Goal: Transaction & Acquisition: Purchase product/service

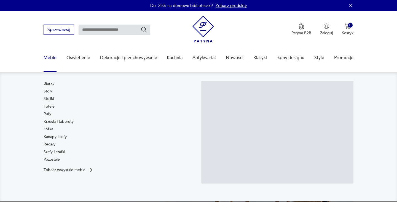
click at [50, 57] on link "Meble" at bounding box center [50, 57] width 13 height 21
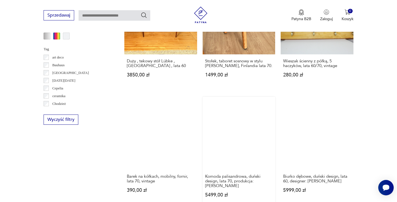
scroll to position [513, 0]
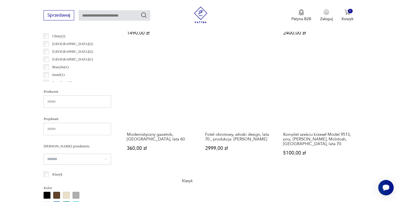
scroll to position [498, 0]
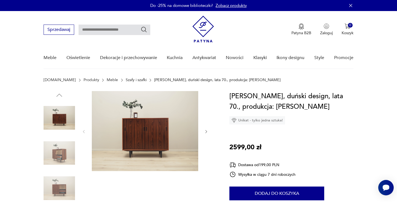
click at [131, 142] on img at bounding box center [145, 131] width 107 height 80
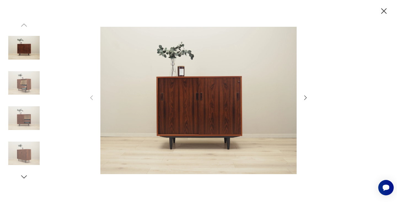
click at [188, 118] on img at bounding box center [198, 101] width 197 height 162
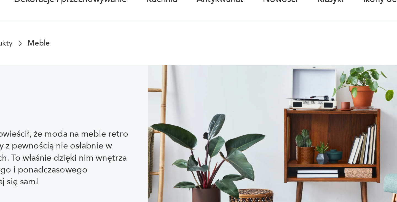
scroll to position [284, 0]
